Goal: Entertainment & Leisure: Consume media (video, audio)

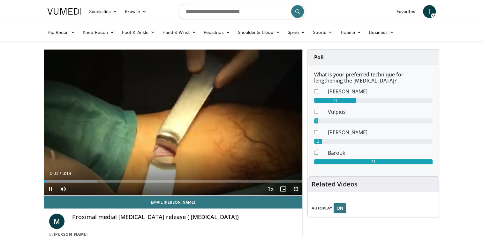
click at [295, 189] on span "Video Player" at bounding box center [296, 188] width 13 height 13
click at [293, 191] on span "Video Player" at bounding box center [296, 188] width 13 height 13
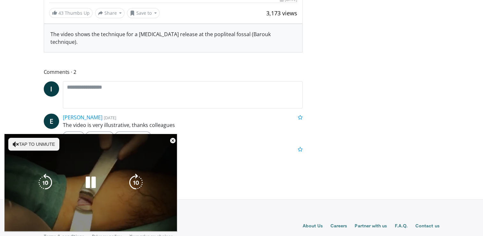
scroll to position [250, 0]
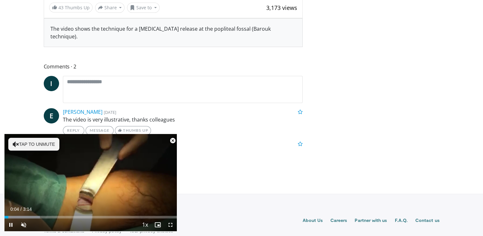
click at [172, 142] on span "Video Player" at bounding box center [172, 140] width 13 height 13
